Goal: Task Accomplishment & Management: Use online tool/utility

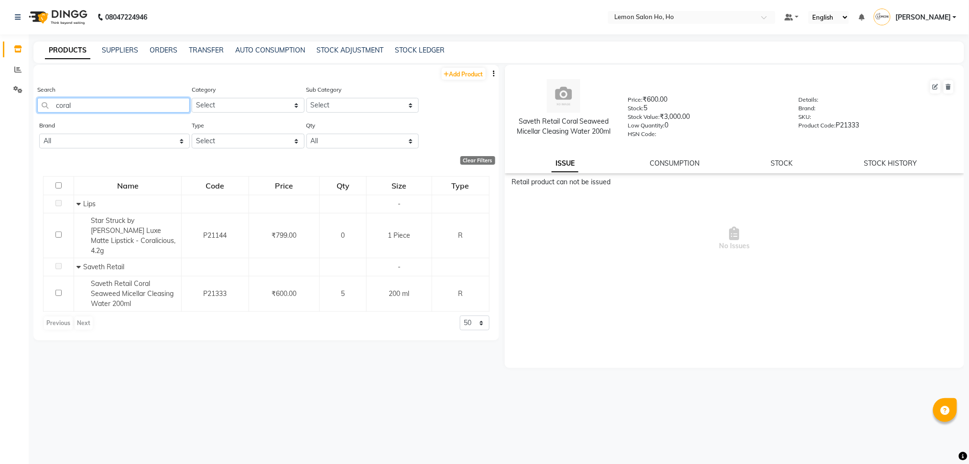
drag, startPoint x: 90, startPoint y: 107, endPoint x: 0, endPoint y: 103, distance: 90.4
click at [0, 103] on app-home "08047224946 Select Location × Lemon Salon Ho, Ho Default Panel My Panel English…" at bounding box center [484, 235] width 969 height 471
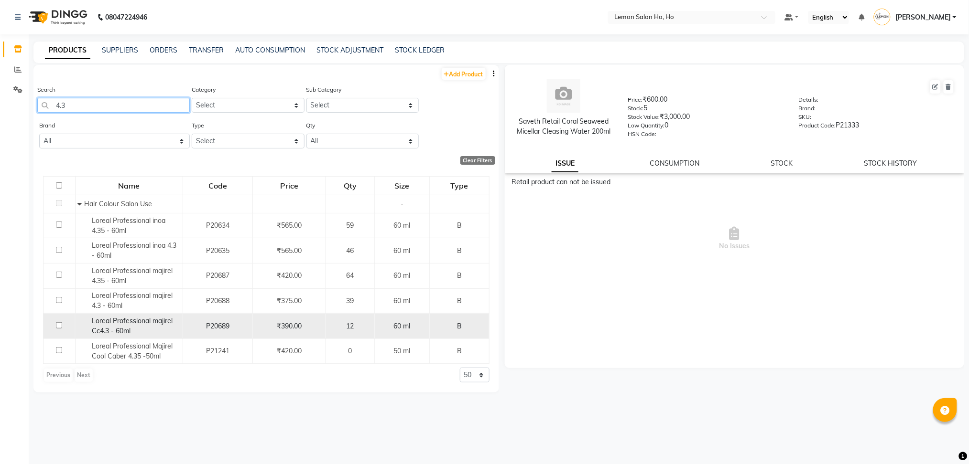
type input "4.3"
click at [140, 320] on span "Loreal Professional majirel Cc4.3 - 60ml" at bounding box center [132, 326] width 81 height 19
select select
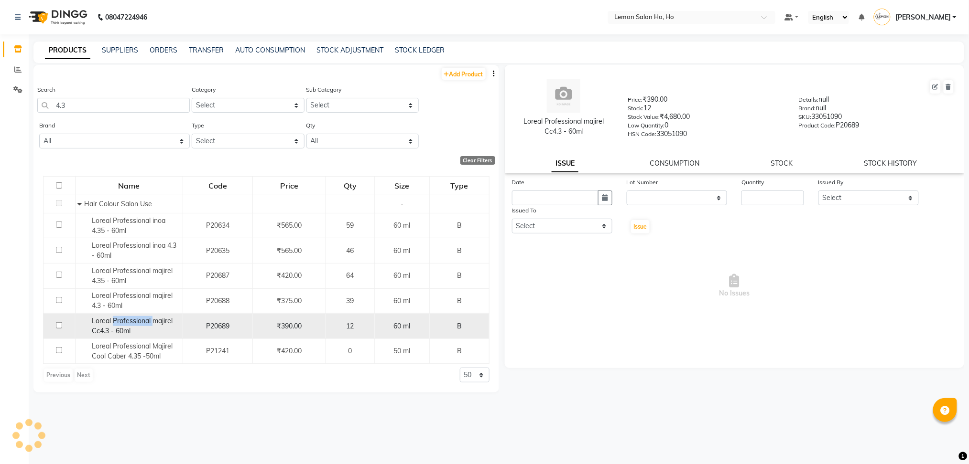
click at [140, 320] on span "Loreal Professional majirel Cc4.3 - 60ml" at bounding box center [132, 326] width 81 height 19
copy span "Loreal Professional majirel Cc4.3 - 60ml"
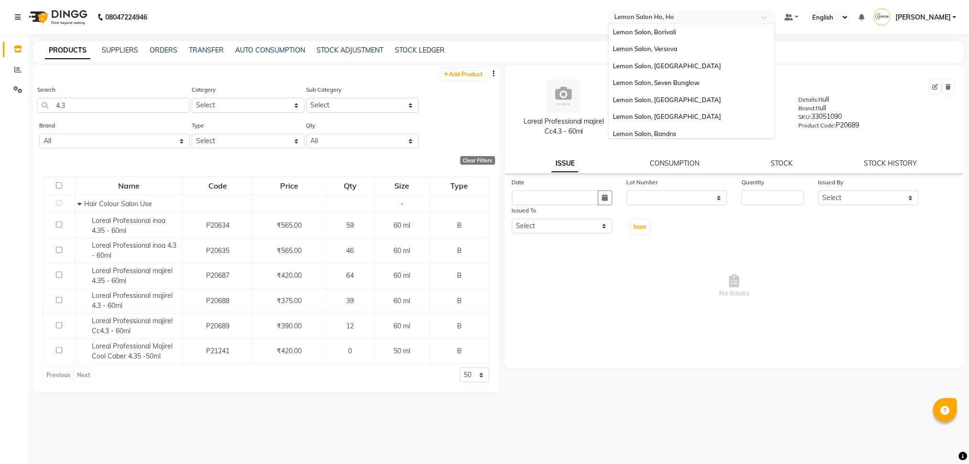
click at [751, 20] on input "text" at bounding box center [682, 18] width 139 height 10
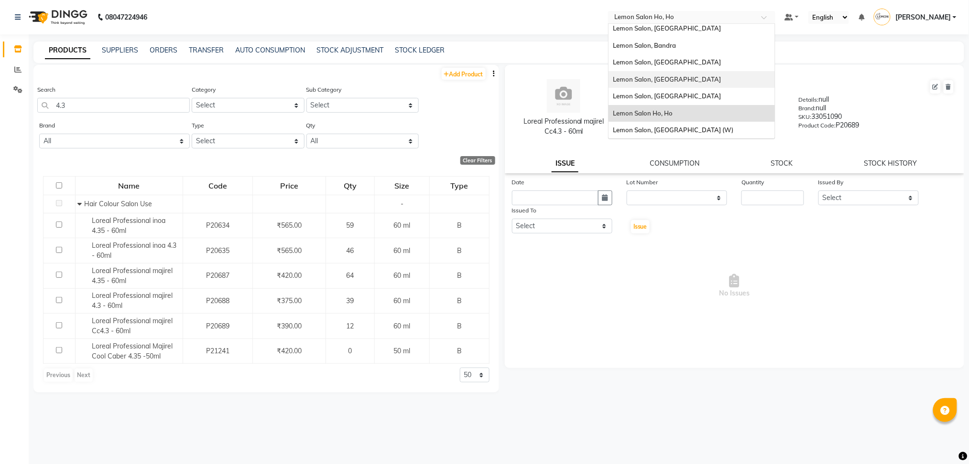
click at [697, 78] on span "Lemon Salon, [GEOGRAPHIC_DATA]" at bounding box center [667, 80] width 108 height 8
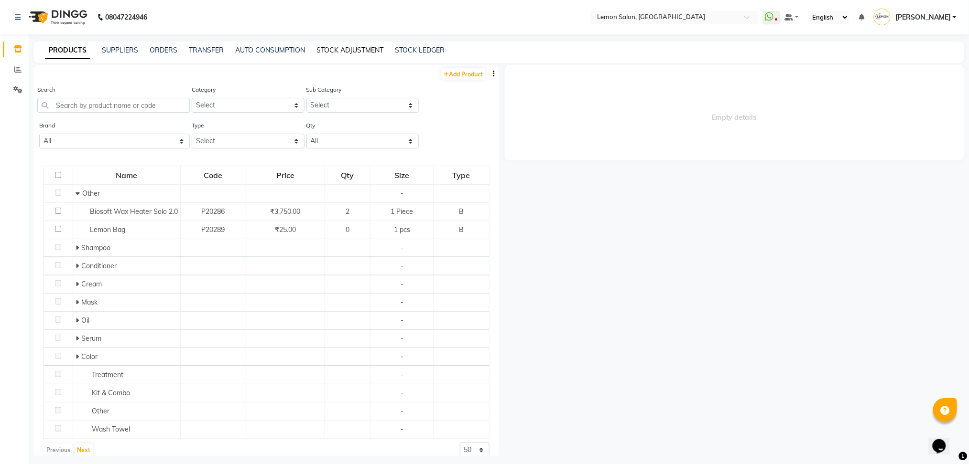
click at [361, 50] on link "STOCK ADJUSTMENT" at bounding box center [349, 50] width 67 height 9
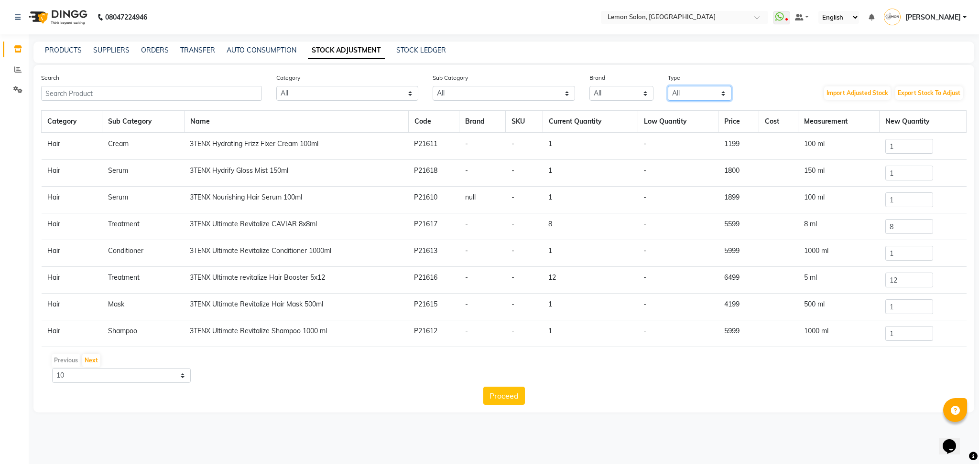
click at [684, 95] on select "All Both Consumable Retail" at bounding box center [700, 93] width 64 height 15
click at [668, 86] on select "All Both Consumable Retail" at bounding box center [700, 93] width 64 height 15
click at [928, 96] on button "Export Stock To Adjust" at bounding box center [928, 92] width 67 height 13
click at [696, 94] on select "All Both Consumable Retail" at bounding box center [700, 93] width 64 height 15
select select "B"
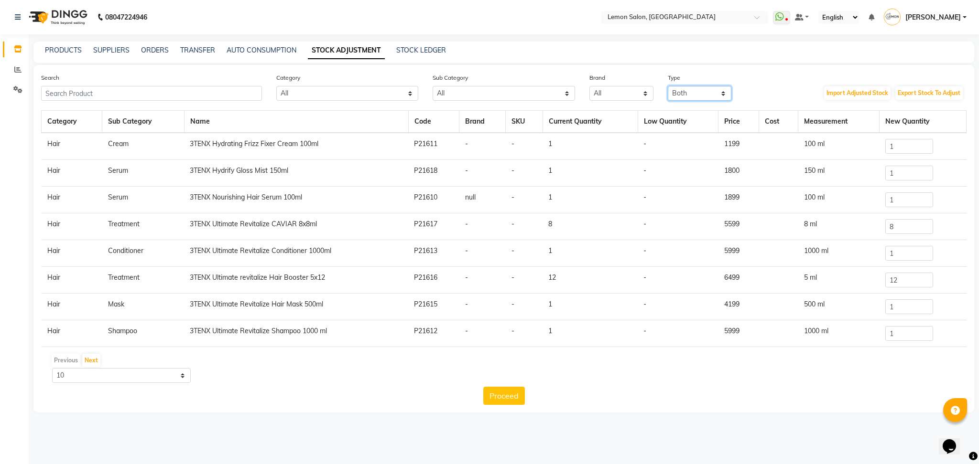
click at [668, 86] on select "All Both Consumable Retail" at bounding box center [700, 93] width 64 height 15
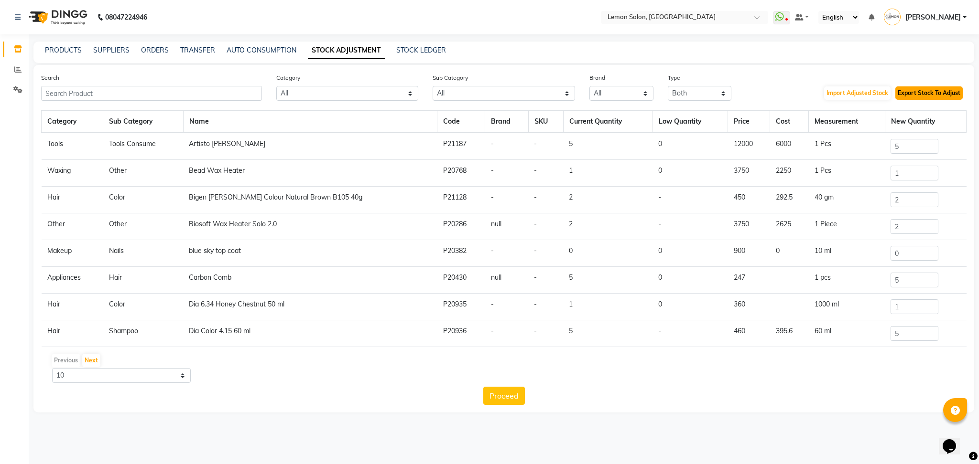
click at [921, 95] on button "Export Stock To Adjust" at bounding box center [928, 92] width 67 height 13
